Goal: Complete application form

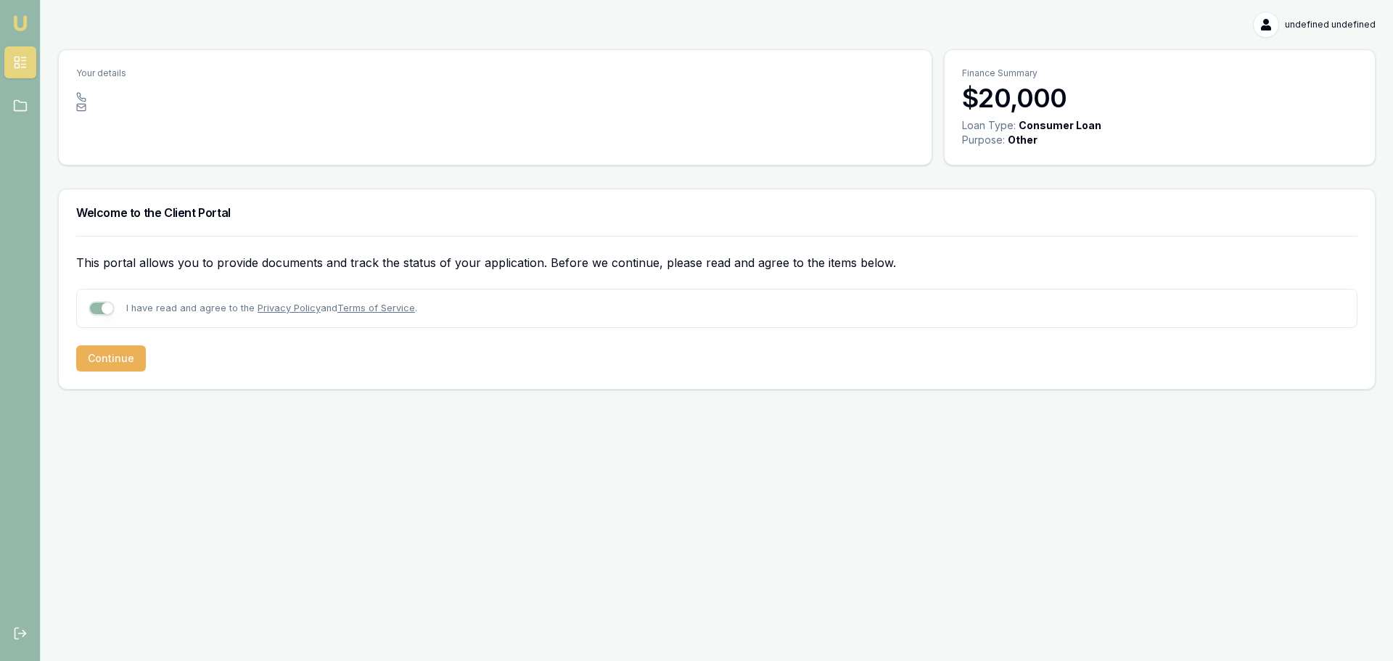
click at [95, 108] on div at bounding box center [495, 107] width 838 height 10
click at [79, 102] on icon at bounding box center [81, 107] width 10 height 10
click at [107, 307] on button "button" at bounding box center [102, 308] width 26 height 15
checkbox input "true"
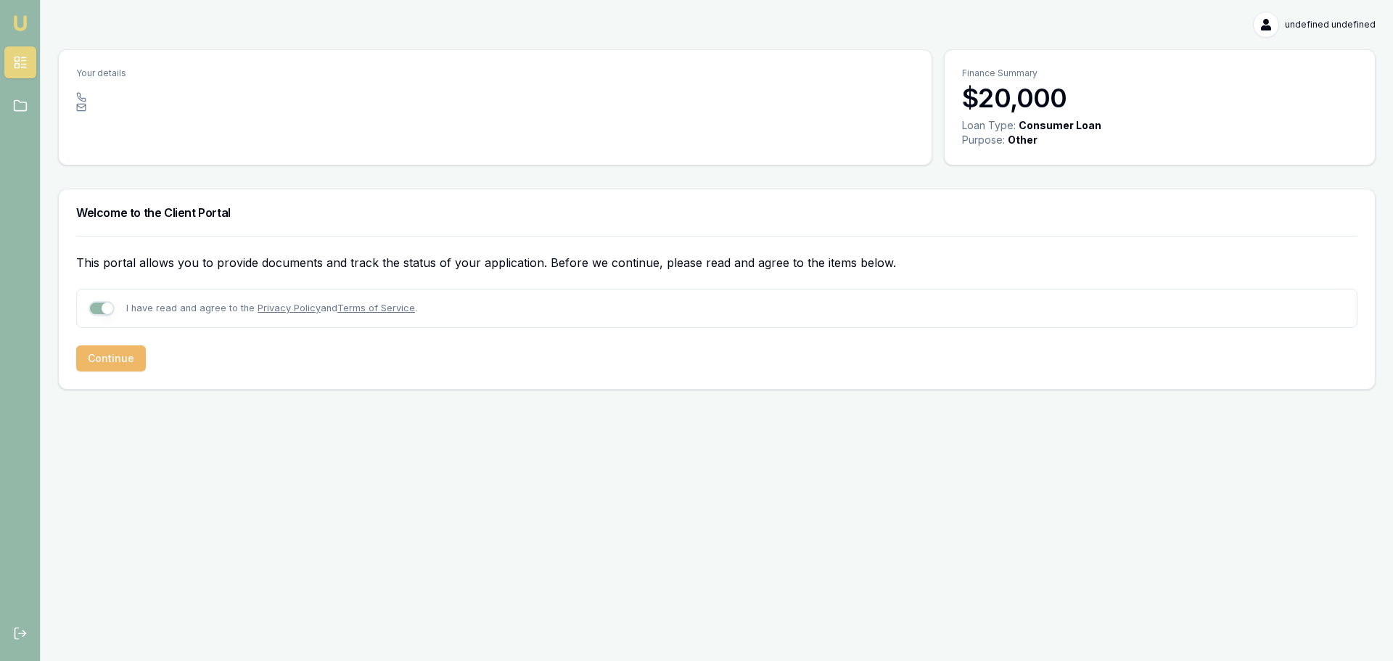
click at [128, 364] on button "Continue" at bounding box center [111, 358] width 70 height 26
